Goal: Check status: Check status

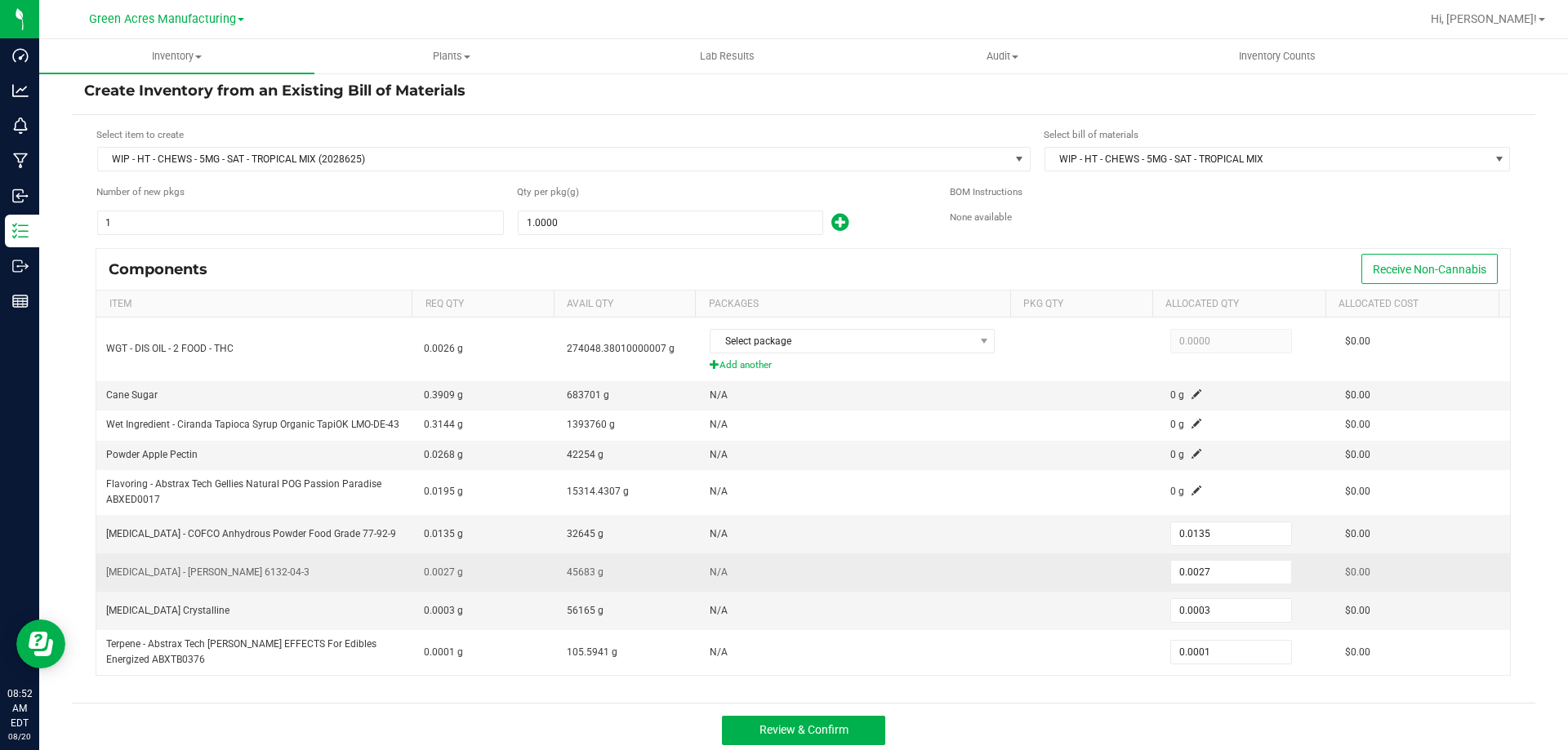
scroll to position [15, 0]
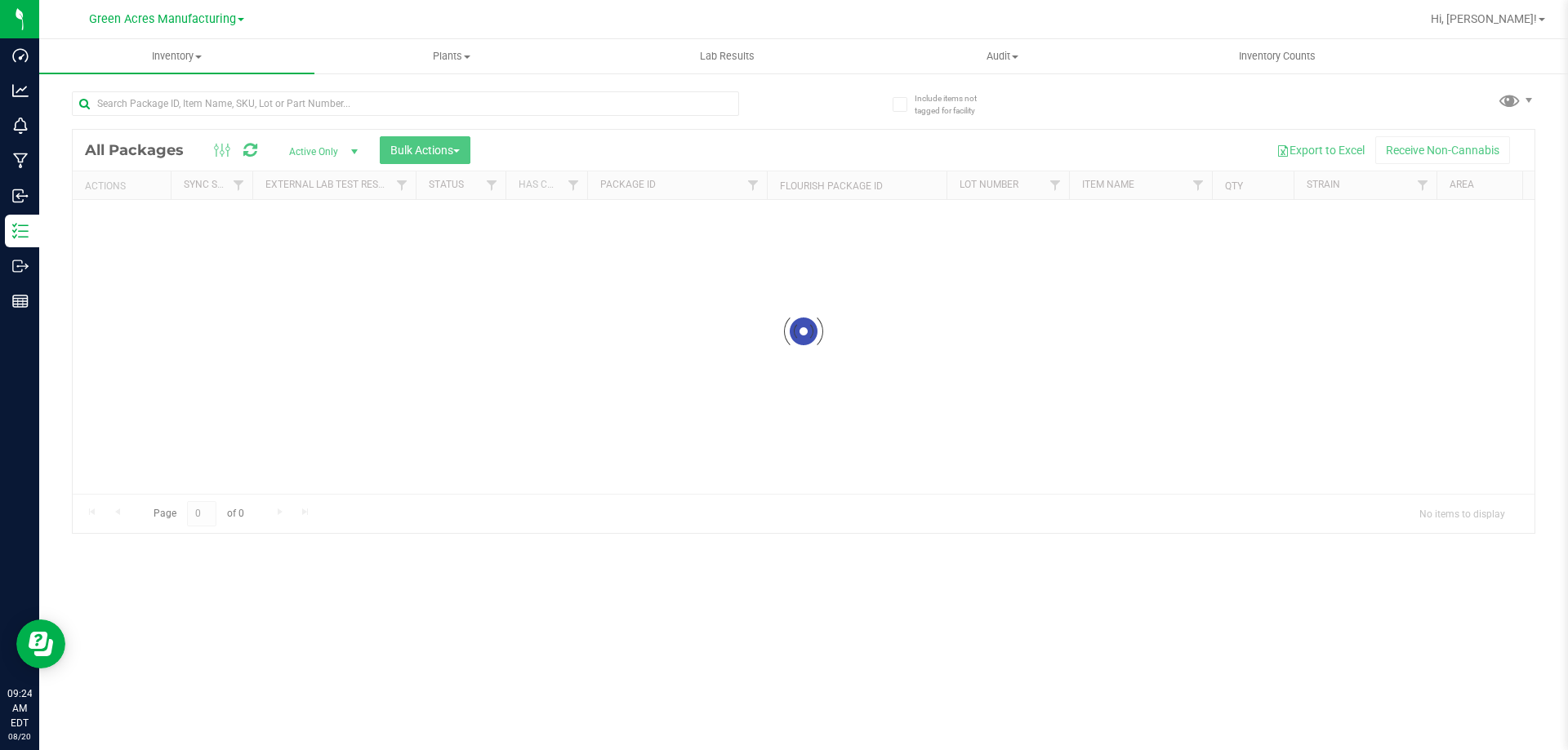
click at [230, 118] on div at bounding box center [405, 110] width 668 height 37
click at [231, 108] on input "text" at bounding box center [405, 103] width 668 height 24
drag, startPoint x: 402, startPoint y: 84, endPoint x: 394, endPoint y: 97, distance: 15.3
click at [400, 88] on div at bounding box center [438, 102] width 732 height 52
click at [394, 97] on input "text" at bounding box center [405, 103] width 668 height 24
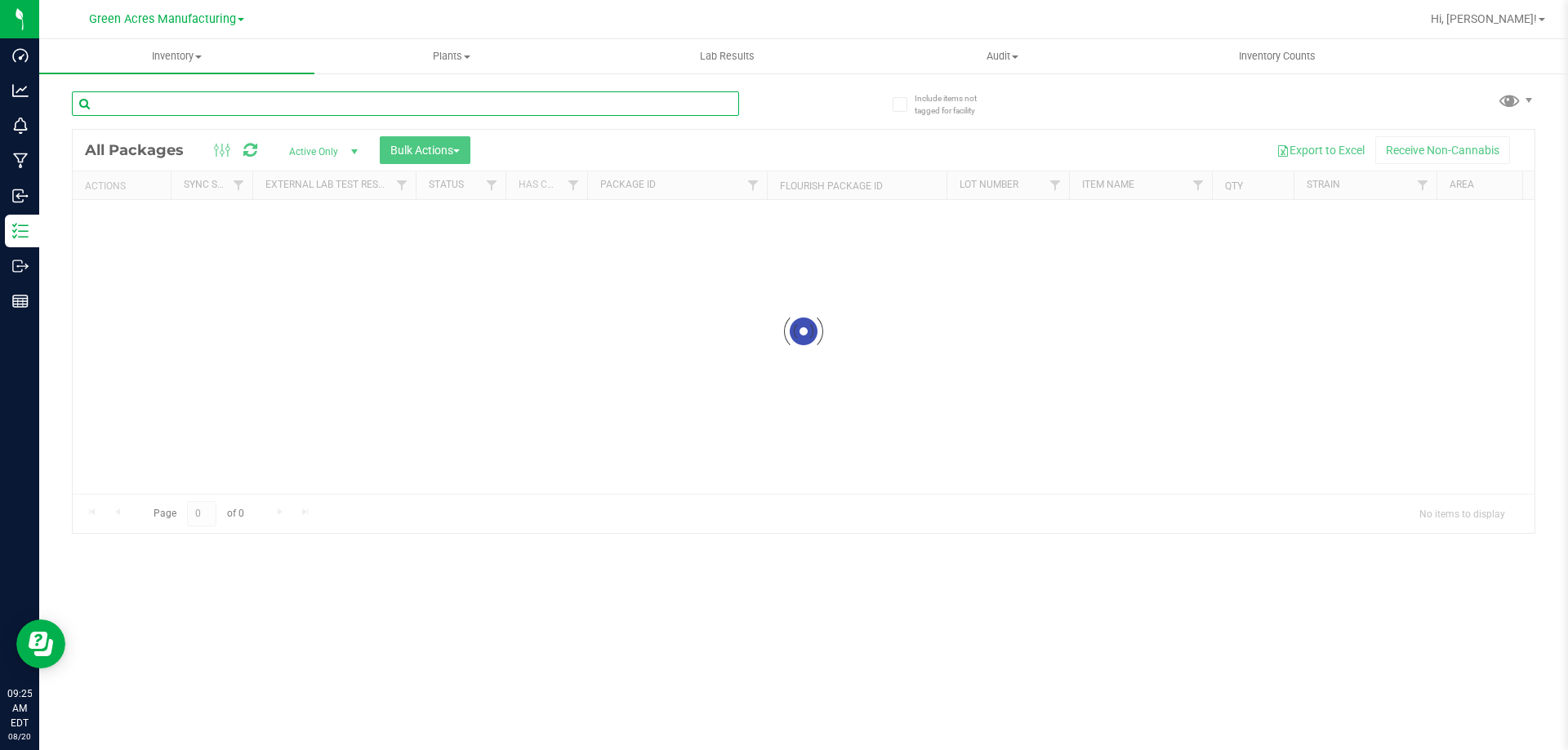
paste input "SN250818GRP1-0819"
type input "SN250818GRP1-0819"
click at [386, 98] on input "SN250818GRP1-0819" at bounding box center [405, 103] width 668 height 24
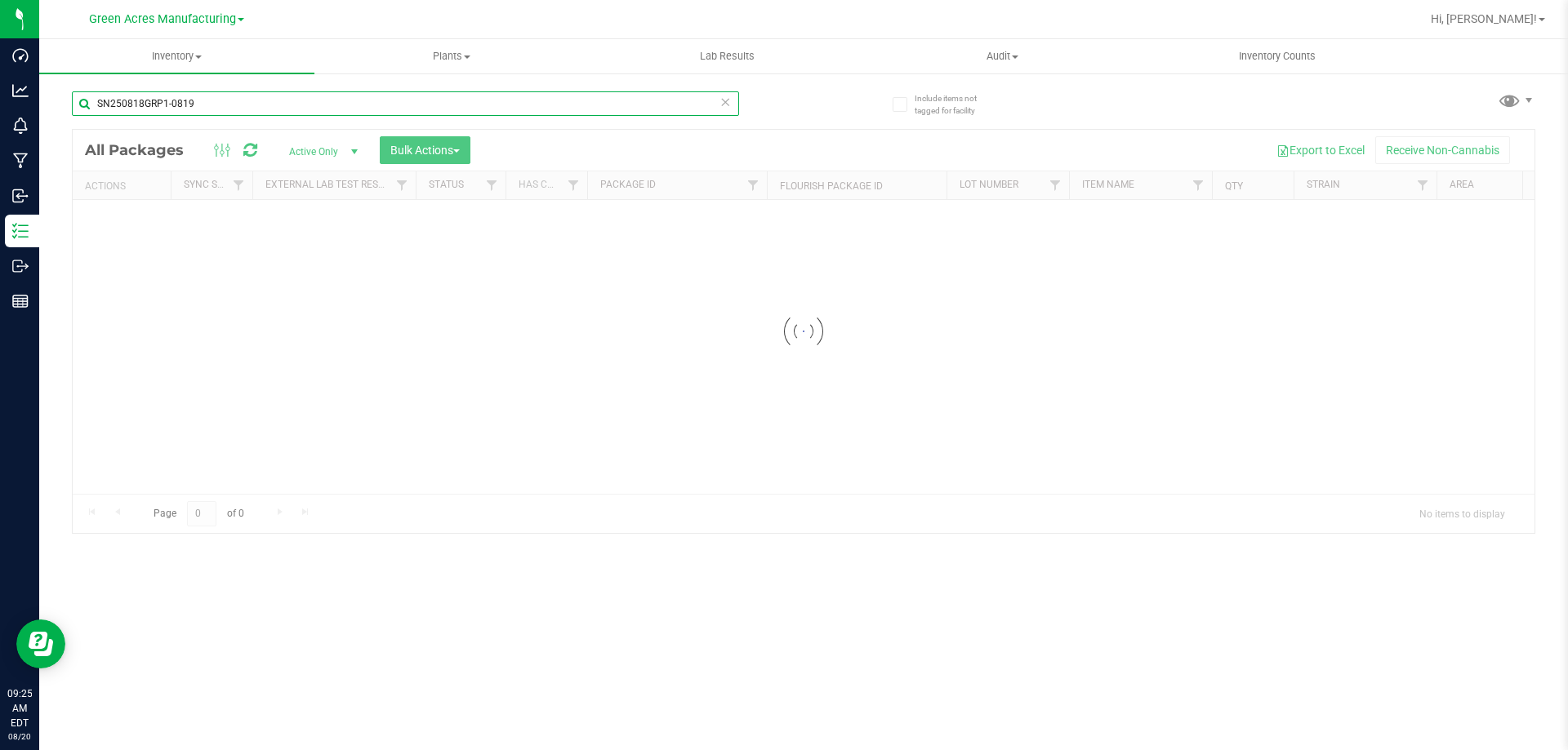
click at [386, 98] on input "SN250818GRP1-0819" at bounding box center [405, 103] width 668 height 24
click at [456, 106] on input "text" at bounding box center [405, 103] width 668 height 24
paste input "SN250814TRP1-0818"
type input "SN250814TRP1-0818"
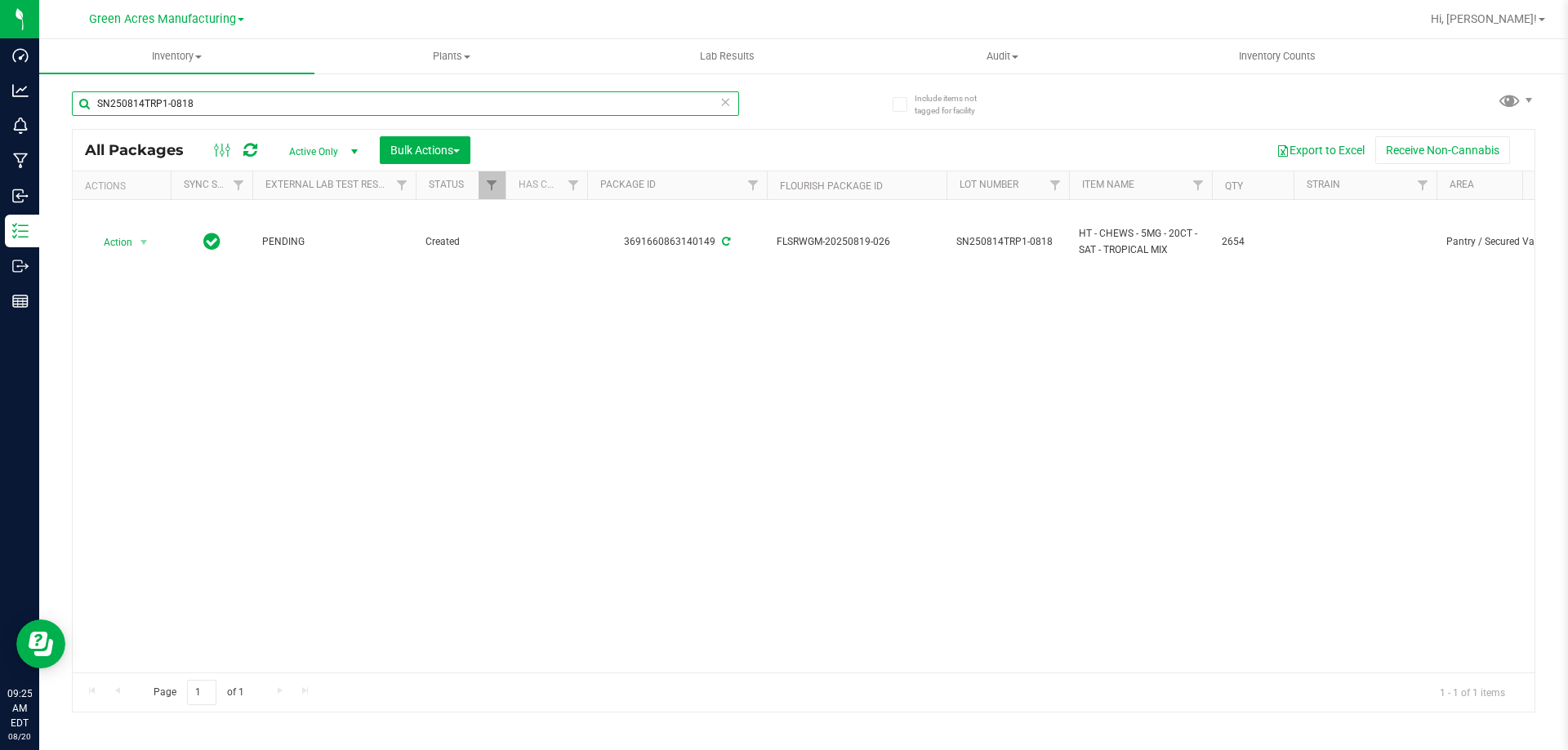
click at [237, 100] on input "SN250814TRP1-0818" at bounding box center [405, 103] width 668 height 24
click at [337, 156] on span "Active Only" at bounding box center [320, 152] width 89 height 23
click at [305, 256] on li "All" at bounding box center [319, 250] width 88 height 24
